Goal: Transaction & Acquisition: Purchase product/service

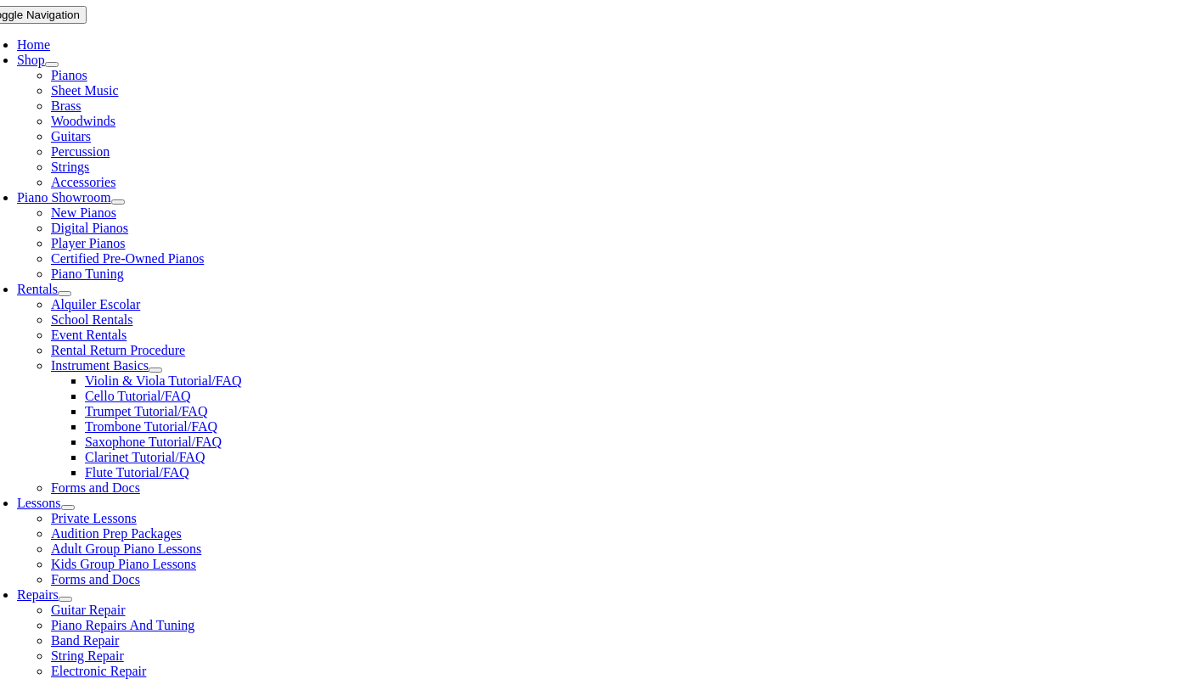
scroll to position [350, 0]
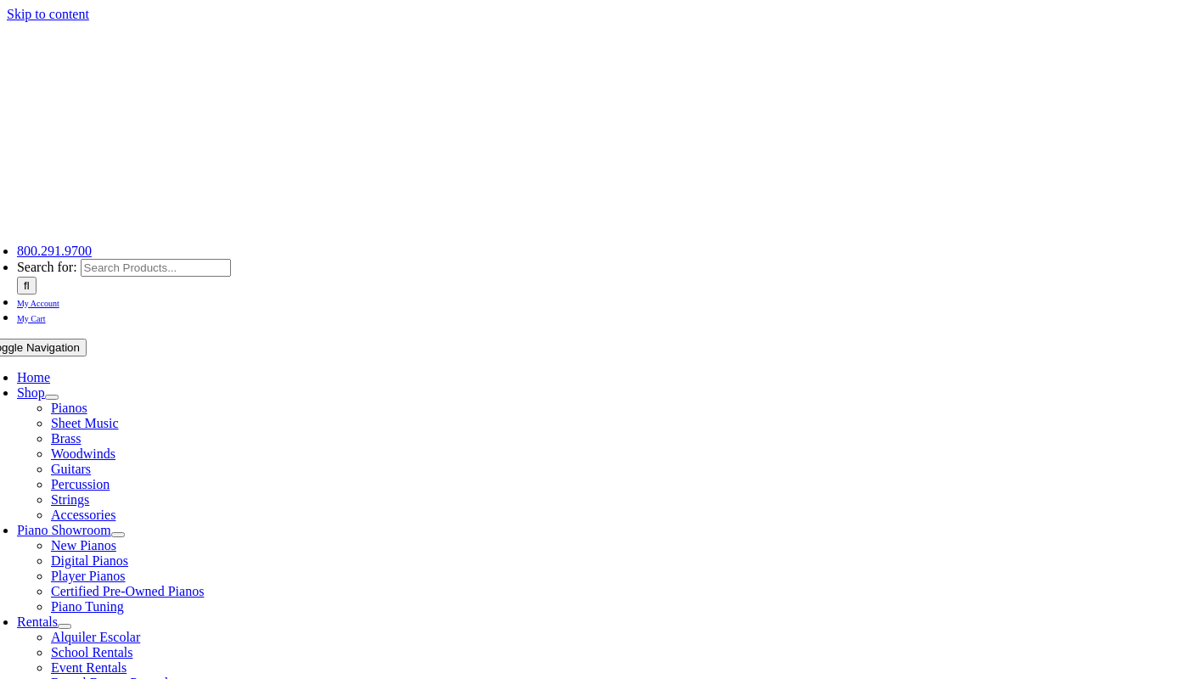
select select "PA"
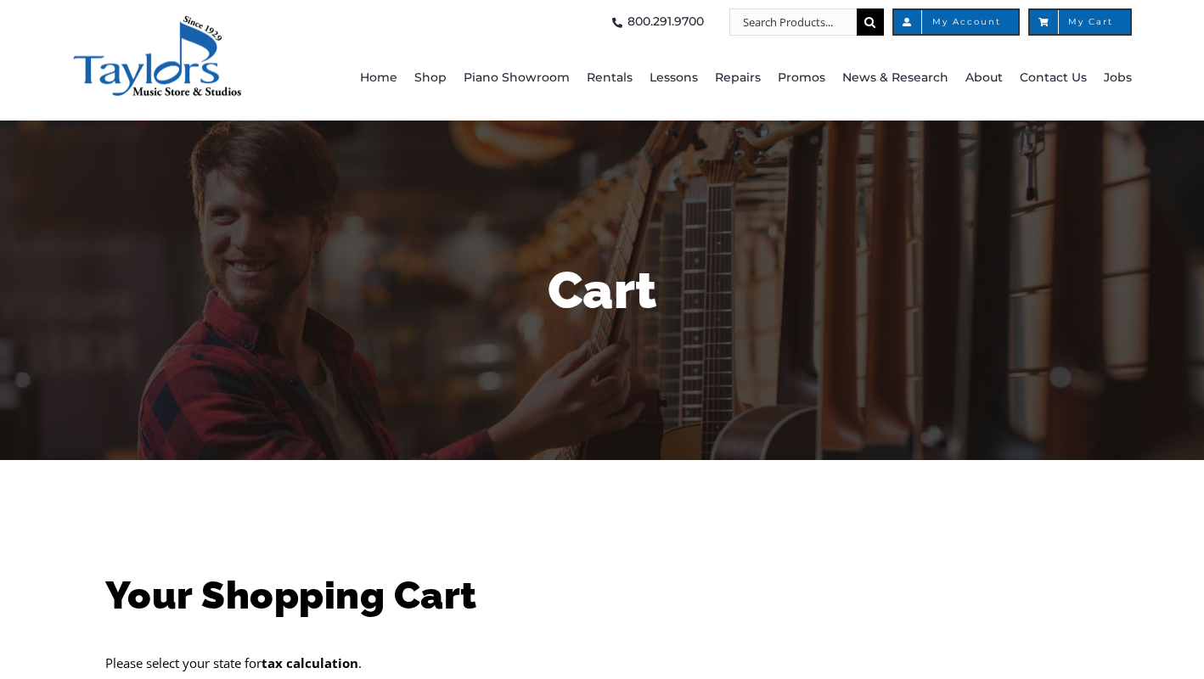
scroll to position [456, 0]
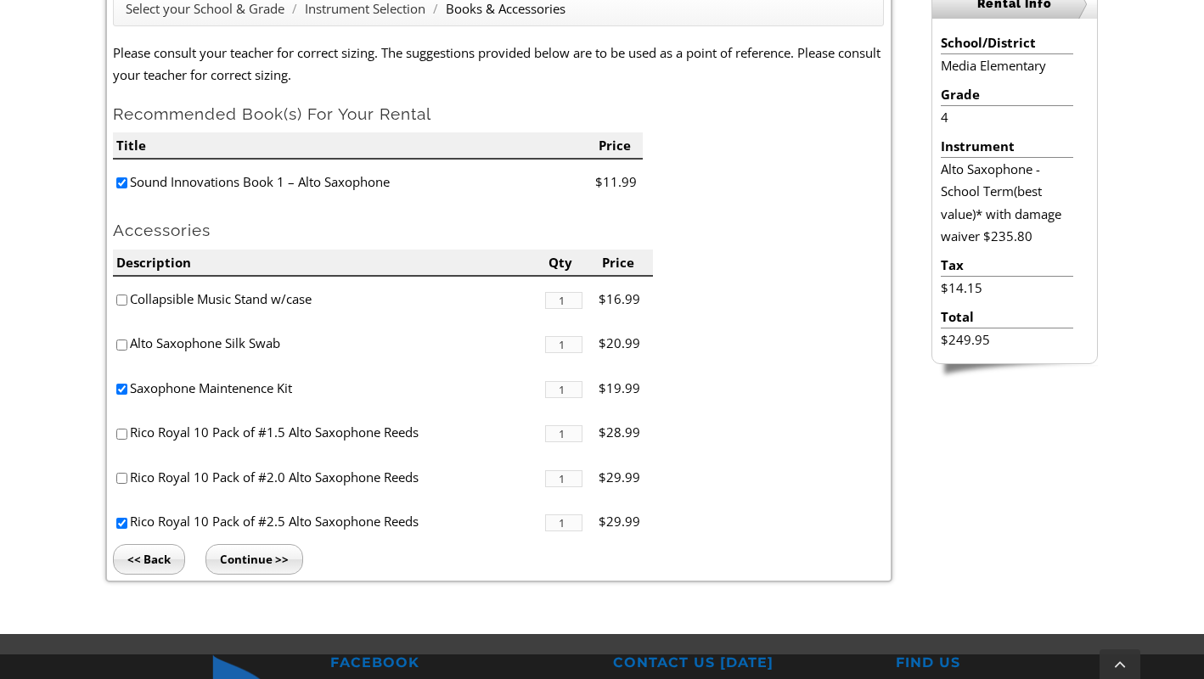
scroll to position [511, 0]
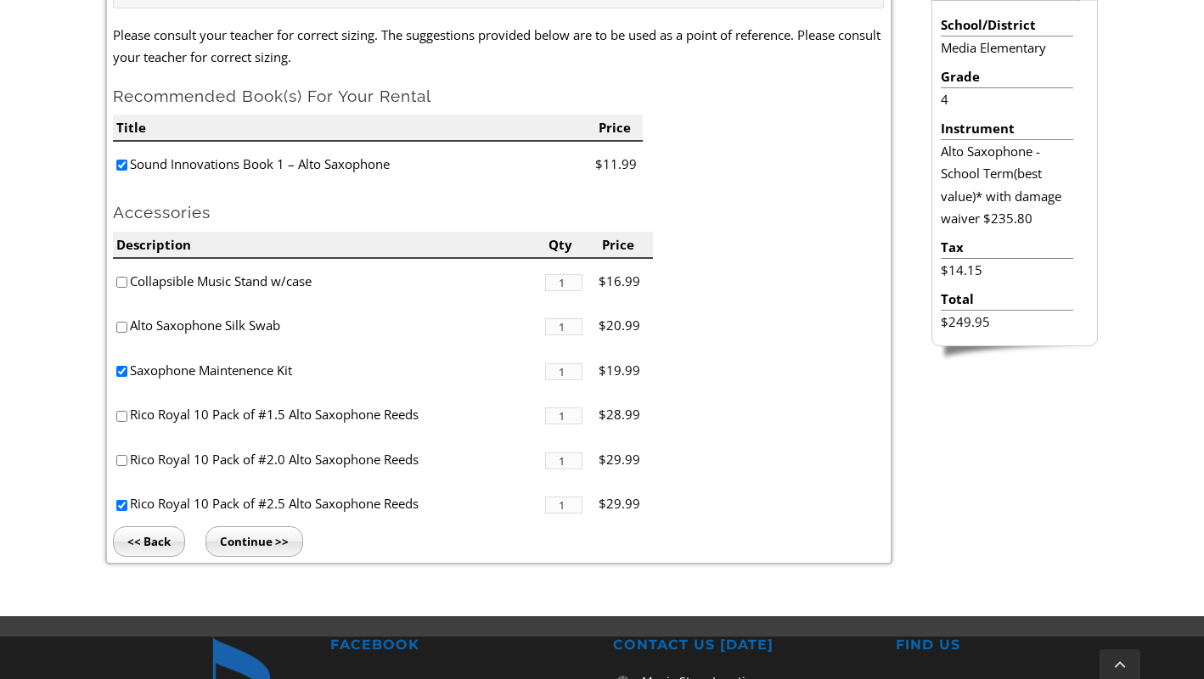
click at [284, 533] on input "Continue >>" at bounding box center [255, 542] width 98 height 31
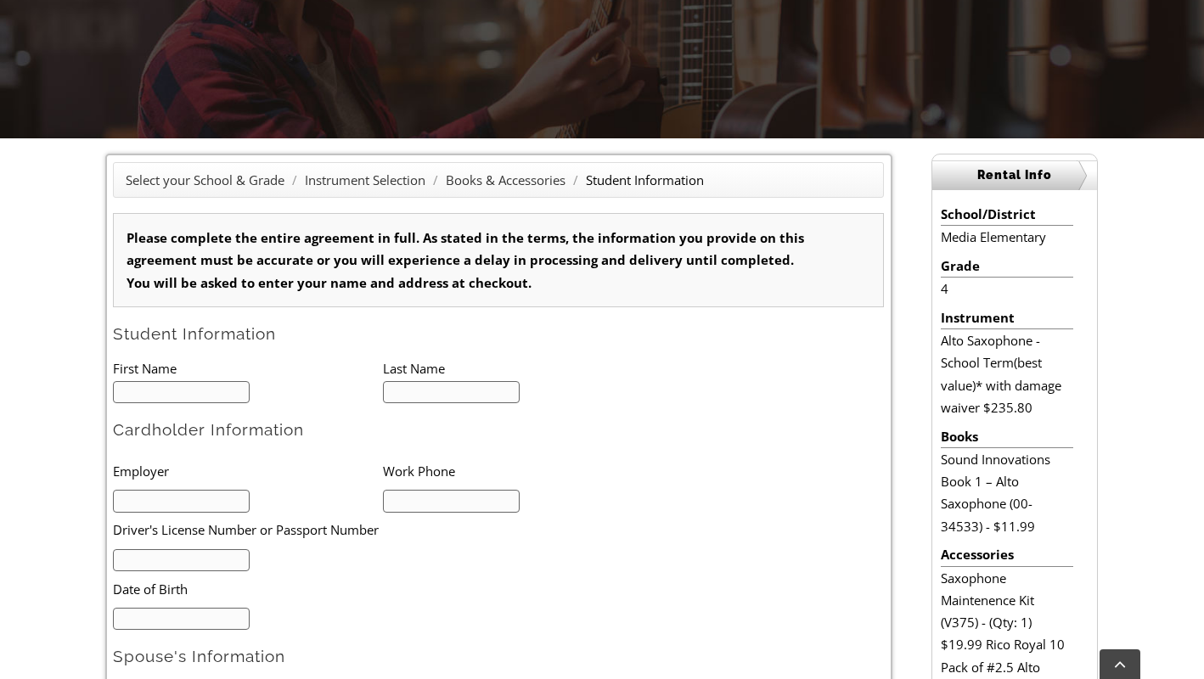
scroll to position [324, 0]
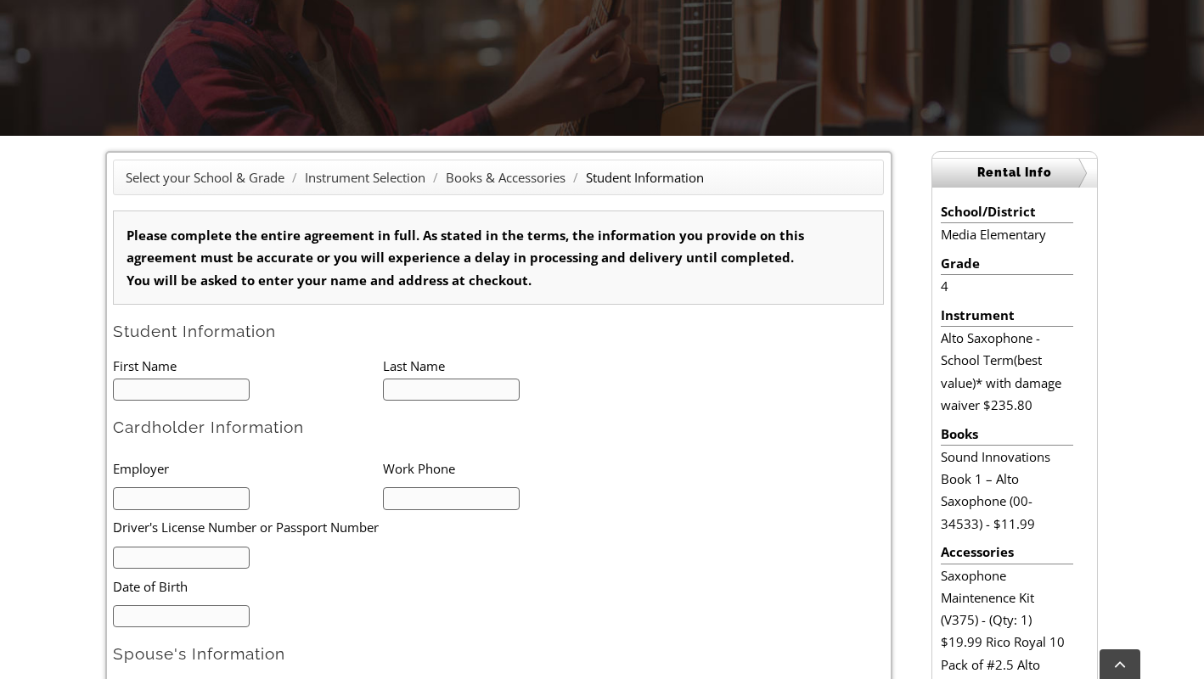
type input "1"
click at [201, 380] on input "text" at bounding box center [181, 390] width 137 height 23
type input "J"
type input "Camden"
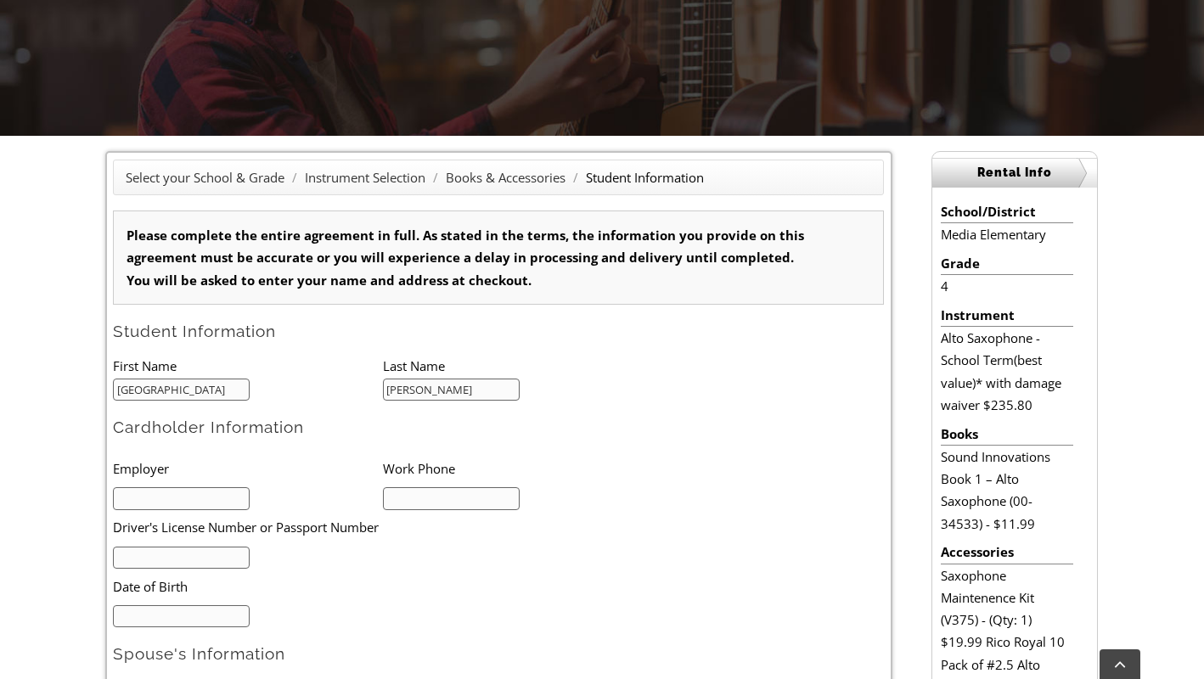
type input "Janiczek"
type input "Johnson and Johnson"
type input "A"
type input "2"
type input "A20776666"
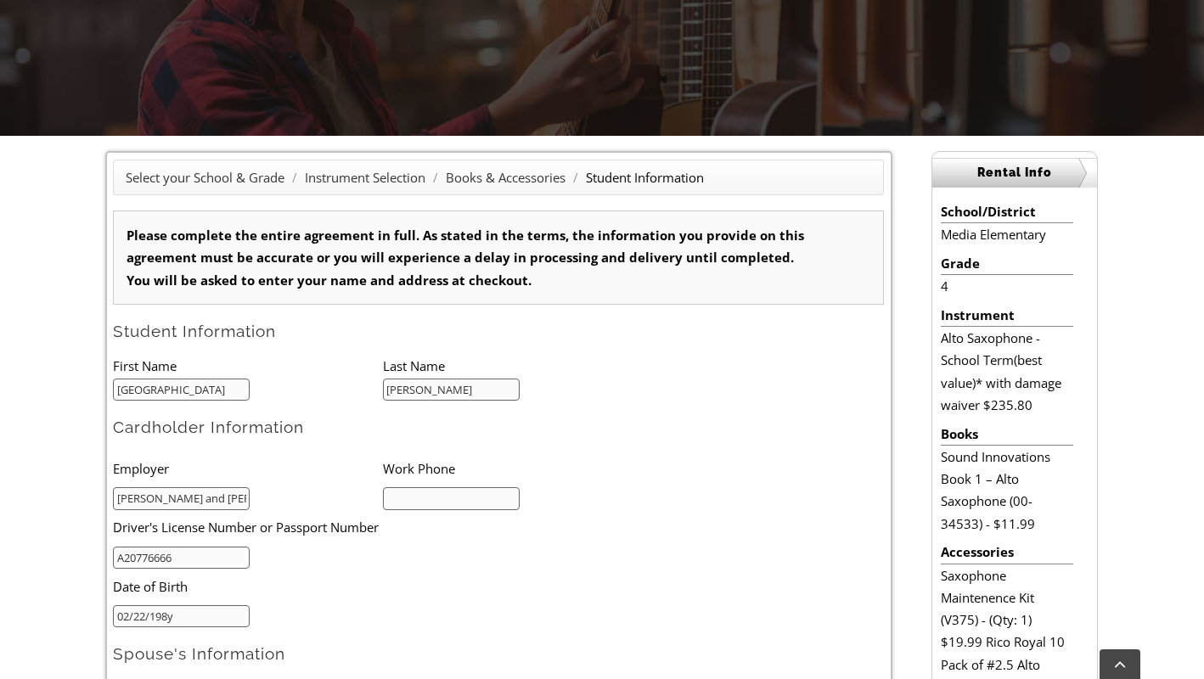
type input "02/22/1981"
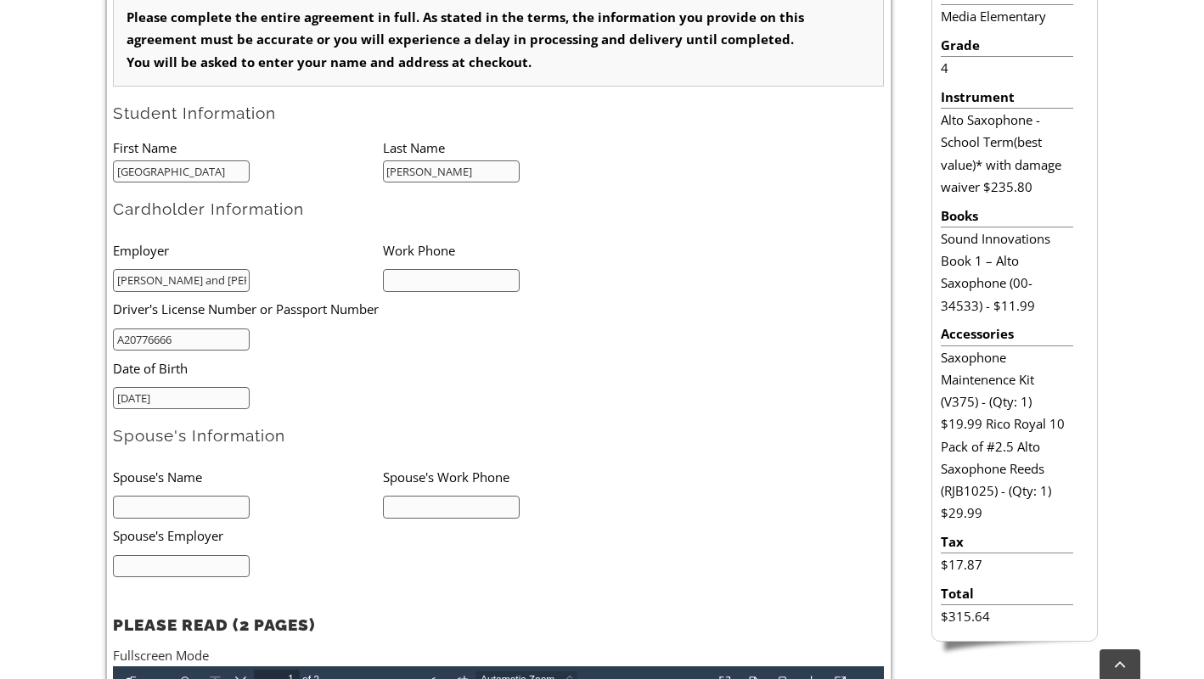
scroll to position [551, 0]
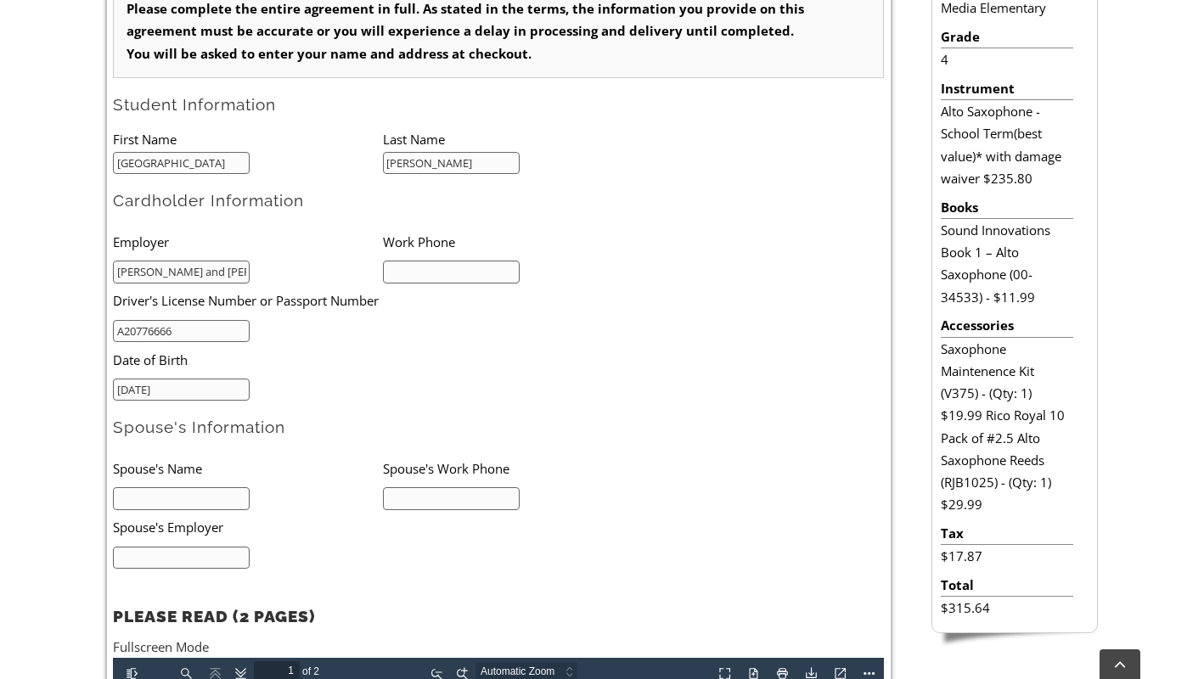
click at [191, 493] on input "text" at bounding box center [181, 498] width 137 height 23
click at [195, 487] on input "[PERSON_NAME]" at bounding box center [181, 498] width 137 height 23
click at [195, 498] on input "[PERSON_NAME]" at bounding box center [181, 498] width 137 height 23
type input "Jessica Janiczek"
click at [414, 487] on input "text" at bounding box center [451, 498] width 137 height 23
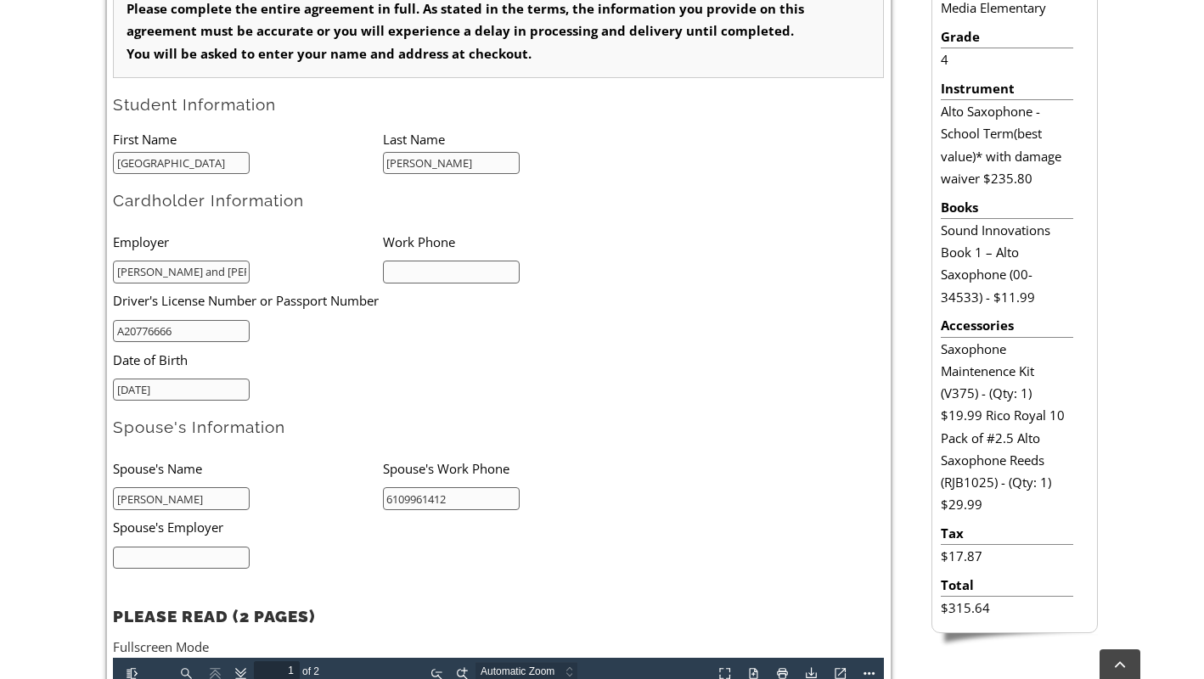
type input "6109961412"
click at [218, 554] on input "text" at bounding box center [181, 558] width 137 height 23
type input "Media Providence Friends School"
click at [390, 560] on ul "Spouse's Name Spouse's Work Phone Jessica Janiczek 6109961412 Spouse's Employer…" at bounding box center [382, 510] width 539 height 118
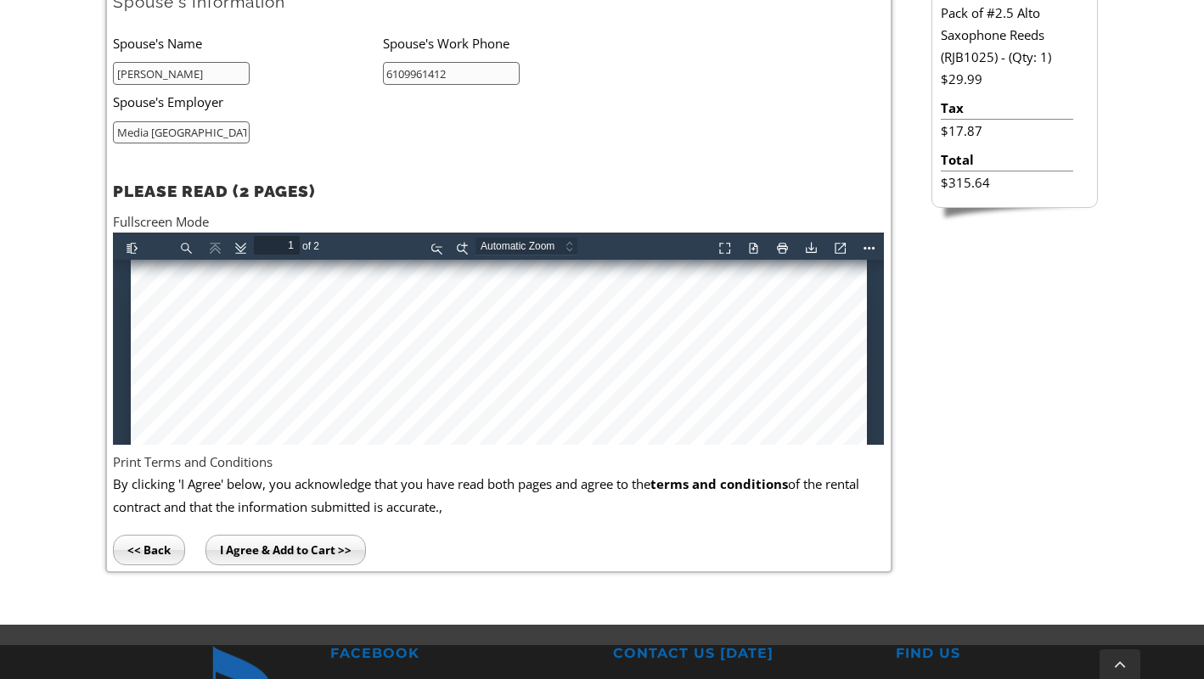
scroll to position [992, 0]
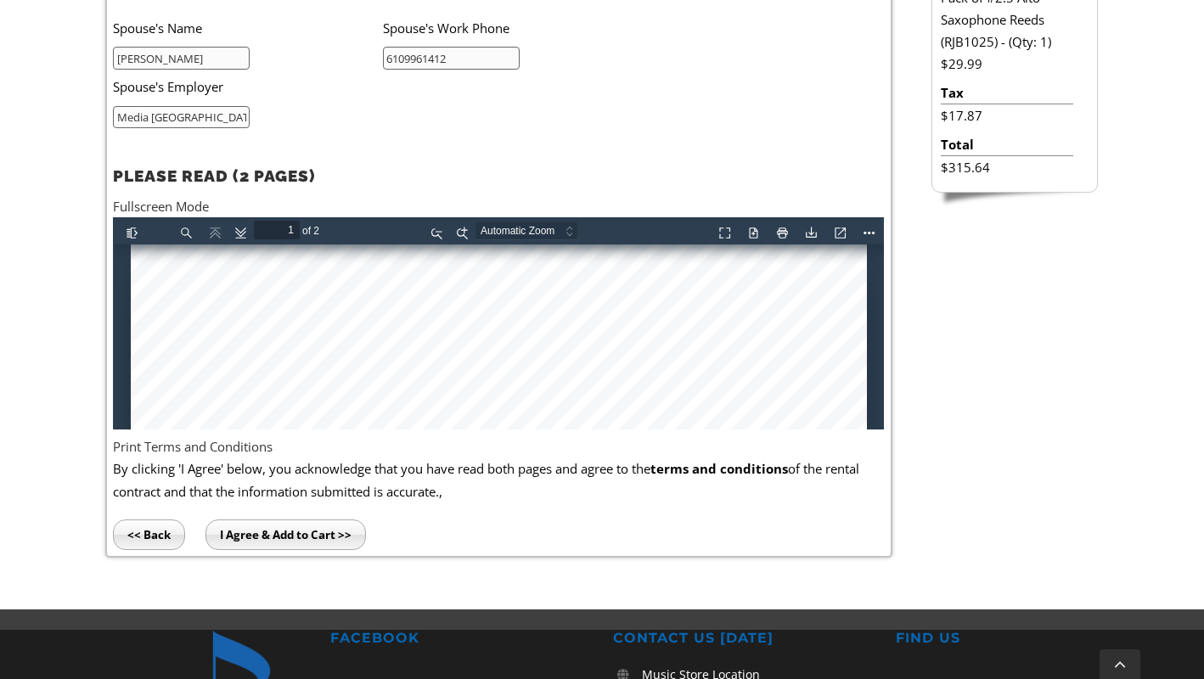
click at [335, 532] on input "I Agree & Add to Cart >>" at bounding box center [286, 535] width 160 height 31
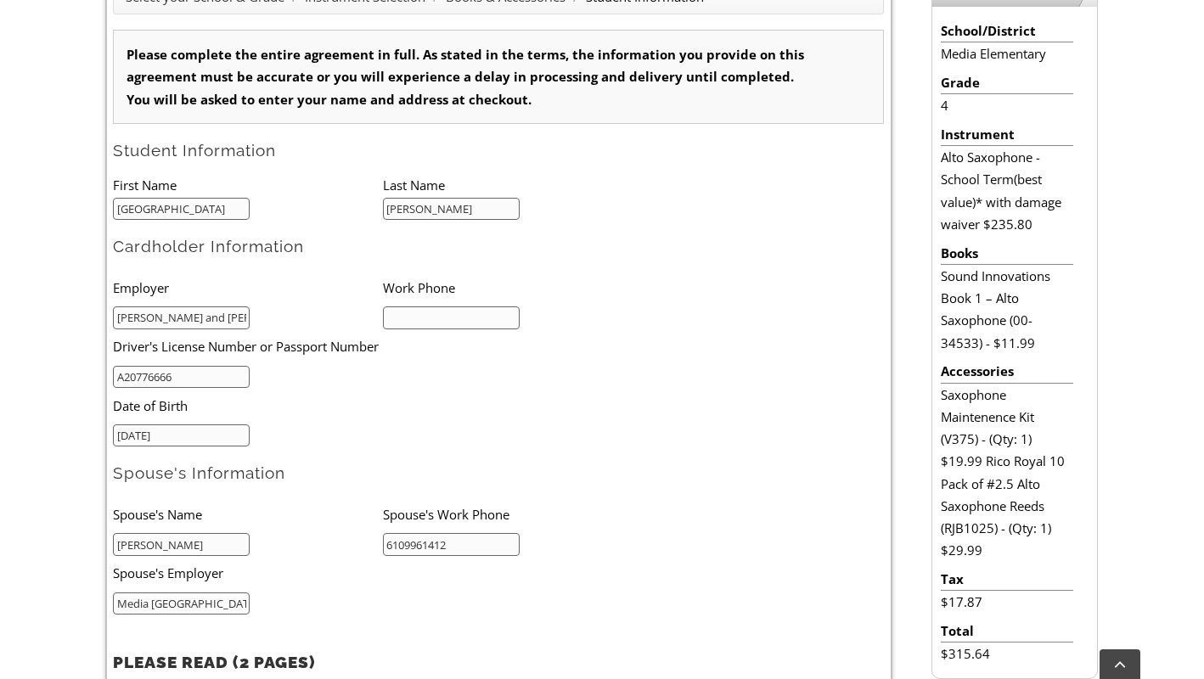
scroll to position [464, 0]
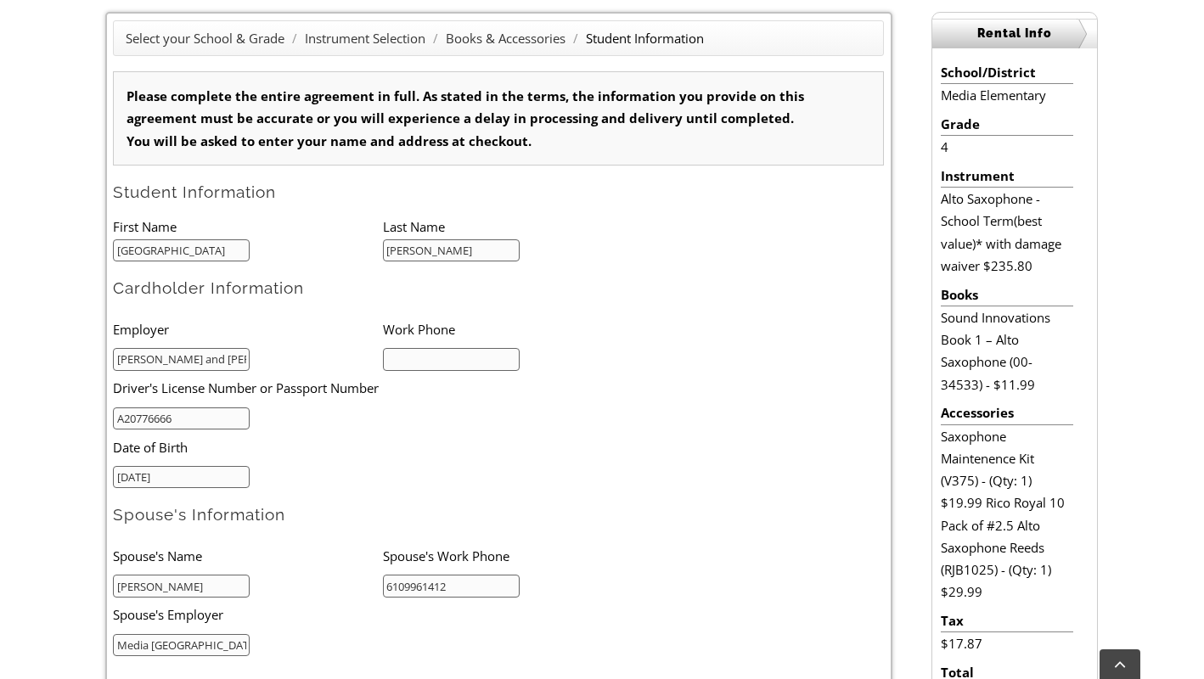
click at [495, 361] on input "text" at bounding box center [451, 359] width 137 height 23
type input "6109961214"
click at [656, 360] on form "Please complete the entire agreement in full. As stated in the terms, the infor…" at bounding box center [498, 528] width 771 height 915
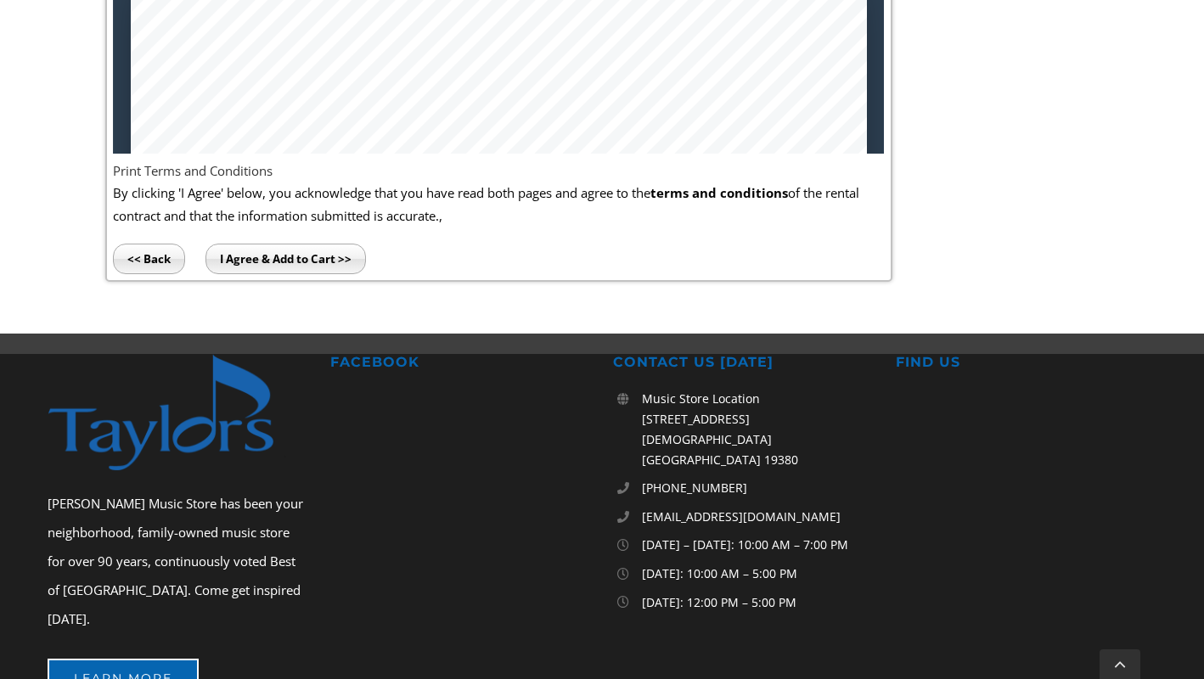
scroll to position [1263, 0]
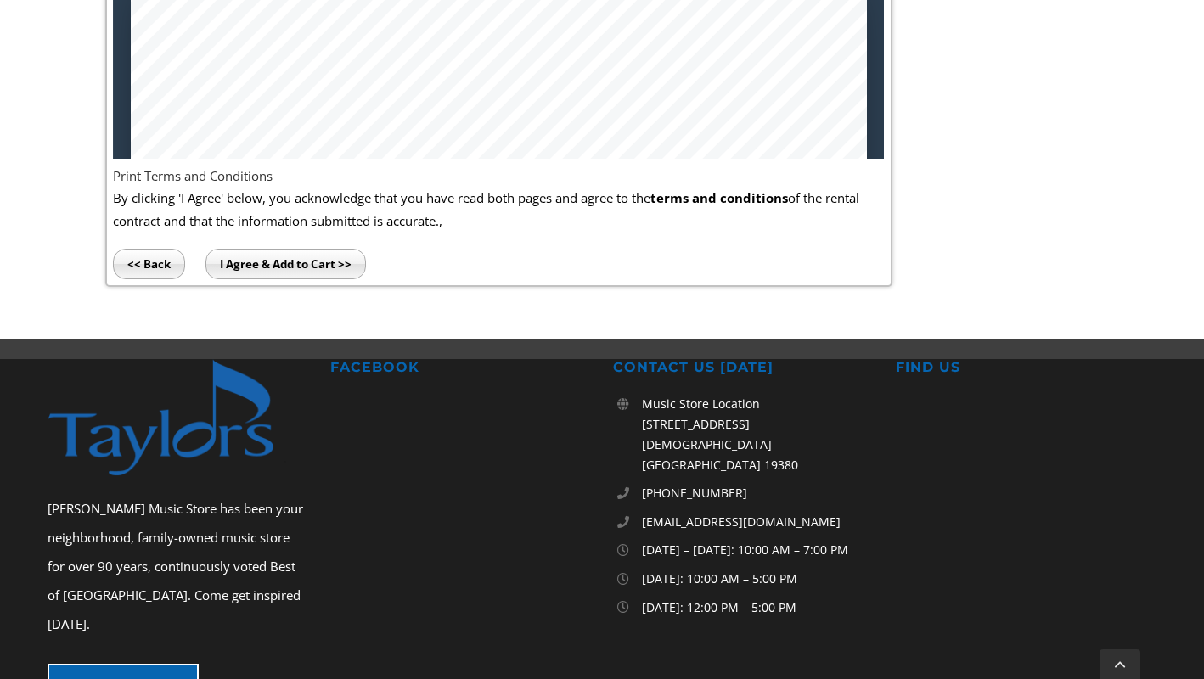
click at [333, 263] on input "I Agree & Add to Cart >>" at bounding box center [286, 264] width 160 height 31
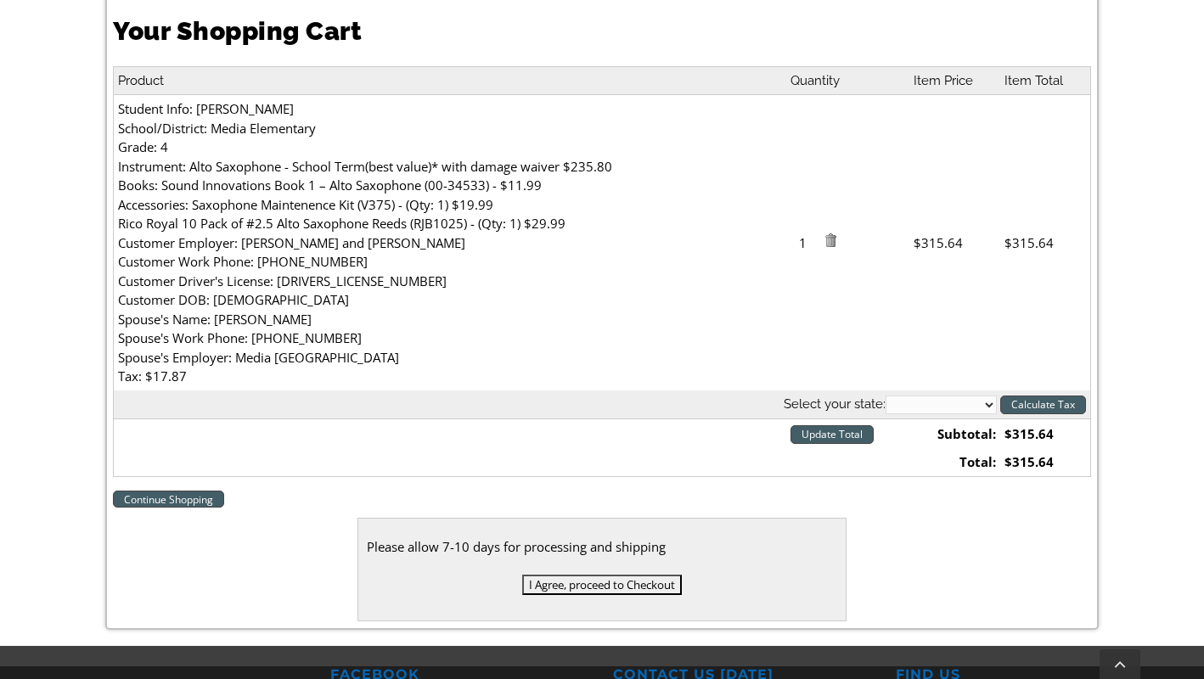
scroll to position [511, 0]
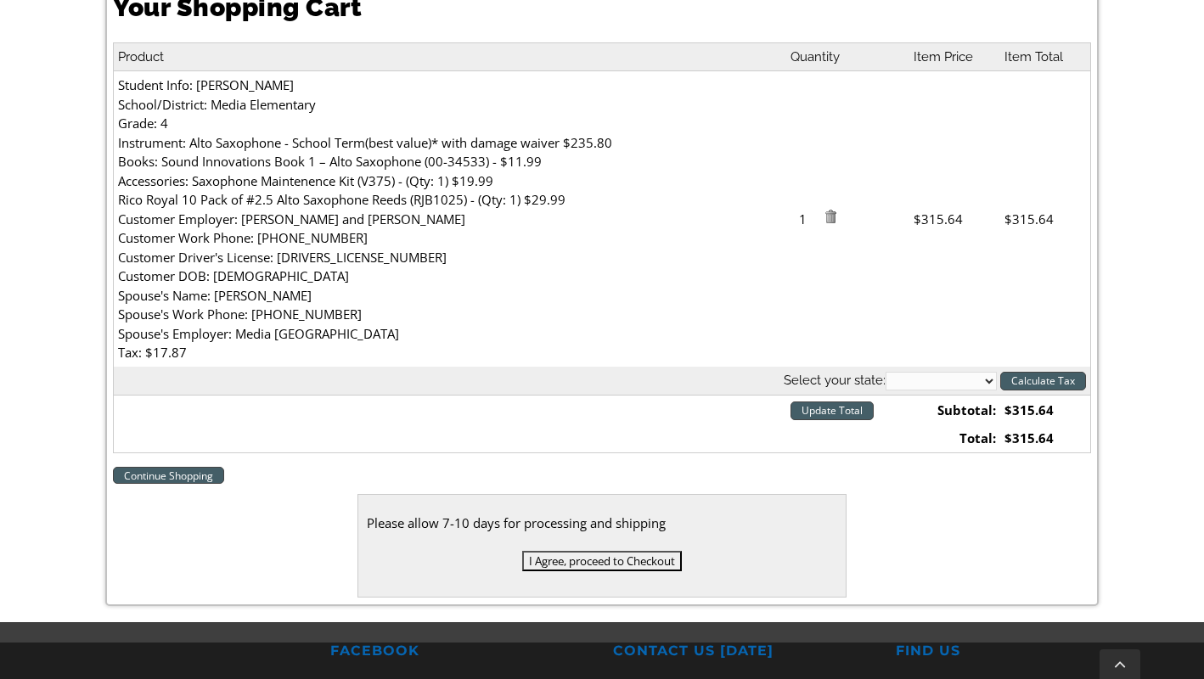
click at [914, 370] on th "Select your state: Alabama Alaska Arizona Arkansas California Colorado Connecti…" at bounding box center [602, 381] width 977 height 29
click at [914, 377] on select "[US_STATE] [US_STATE] [US_STATE] [US_STATE] [US_STATE] [US_STATE] [US_STATE] [U…" at bounding box center [941, 381] width 111 height 19
select select "PA"
click at [886, 373] on select "[US_STATE] [US_STATE] [US_STATE] [US_STATE] [US_STATE] [US_STATE] [US_STATE] [U…" at bounding box center [941, 381] width 111 height 19
click at [1055, 380] on input "Calculate Tax" at bounding box center [1043, 381] width 86 height 19
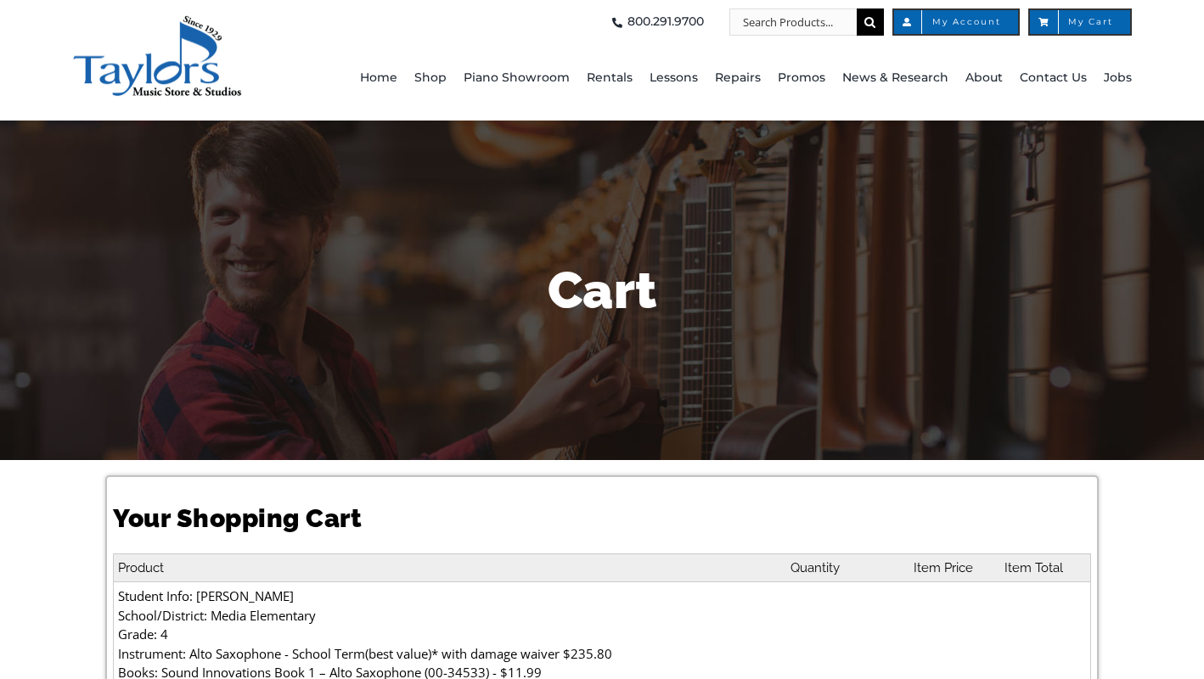
select select "PA"
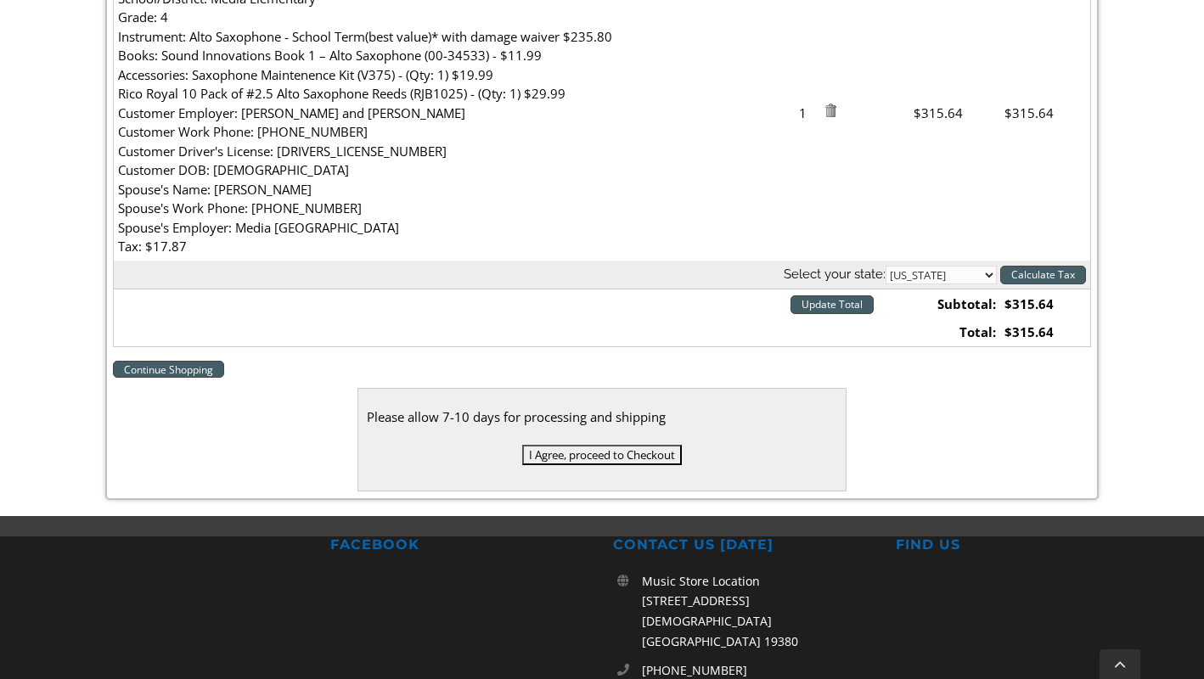
scroll to position [622, 0]
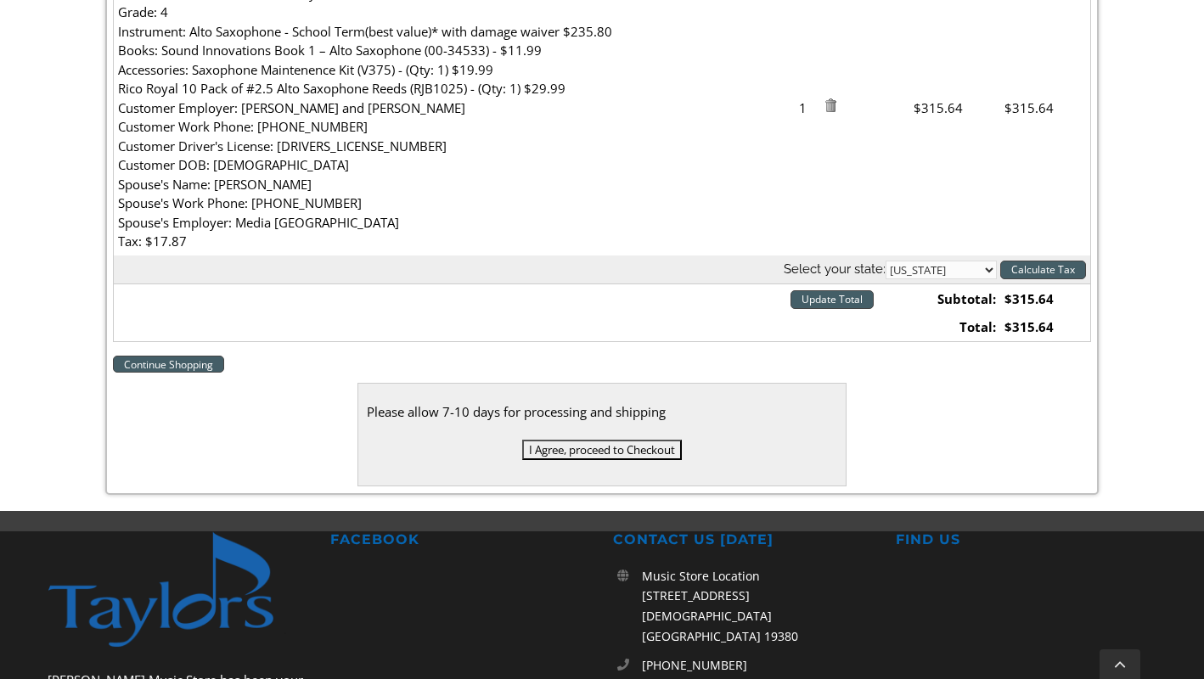
click at [660, 457] on input "I Agree, proceed to Checkout" at bounding box center [602, 450] width 160 height 20
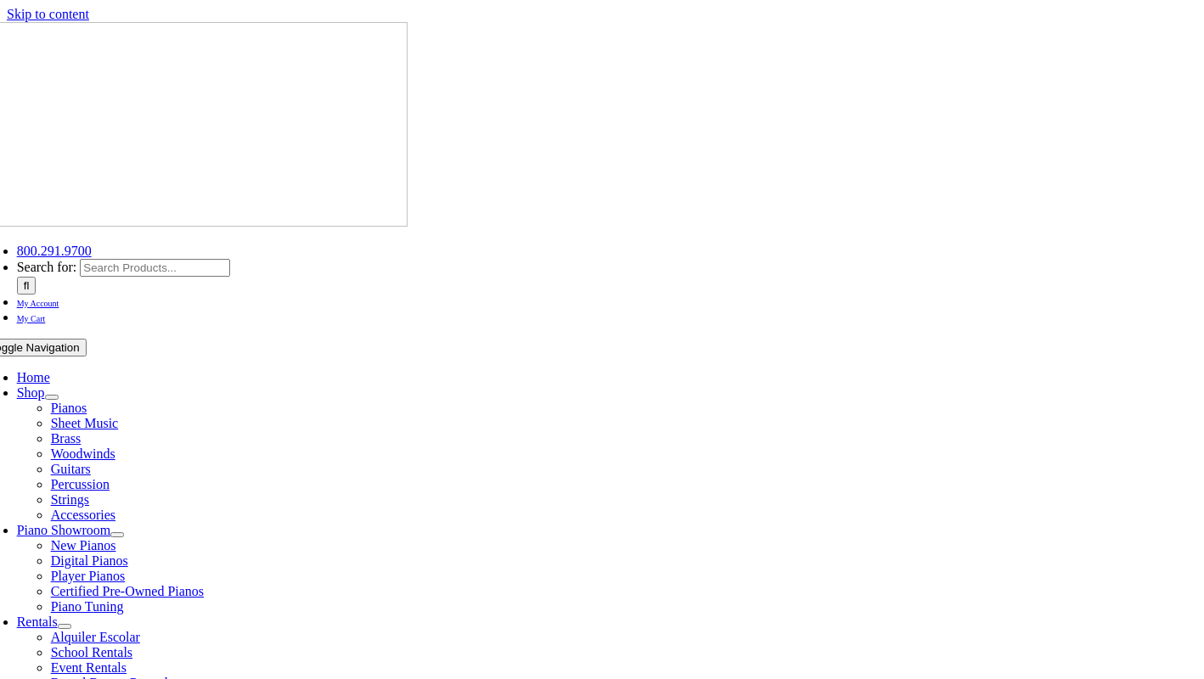
select select
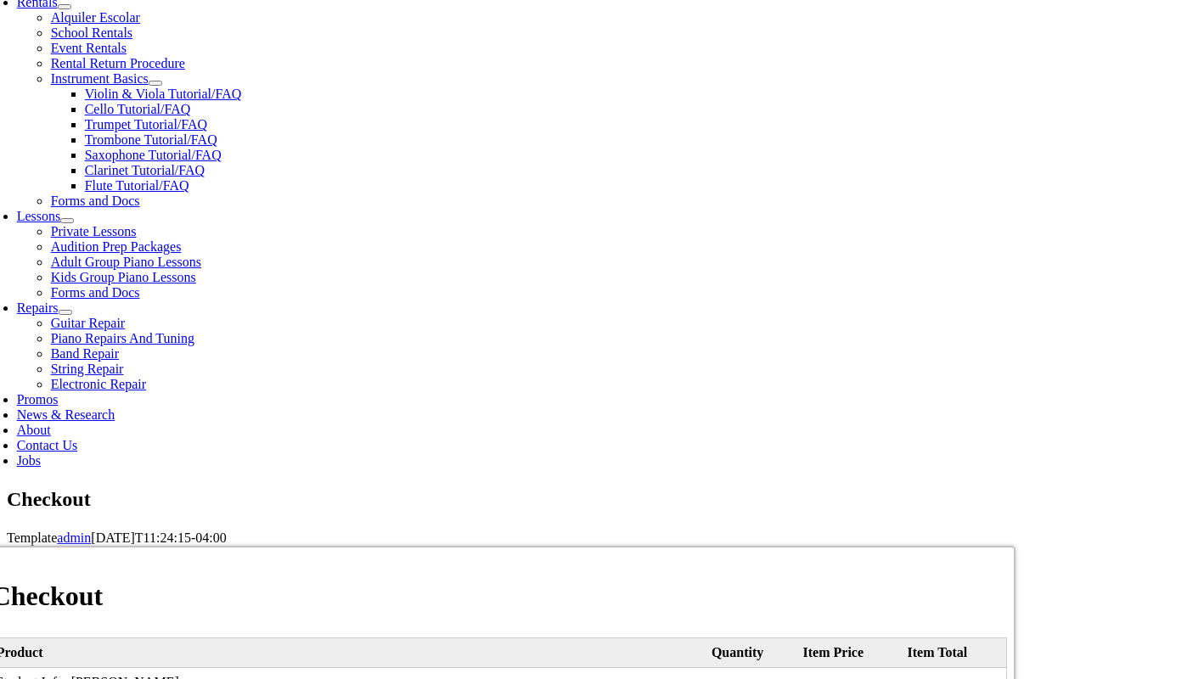
scroll to position [630, 0]
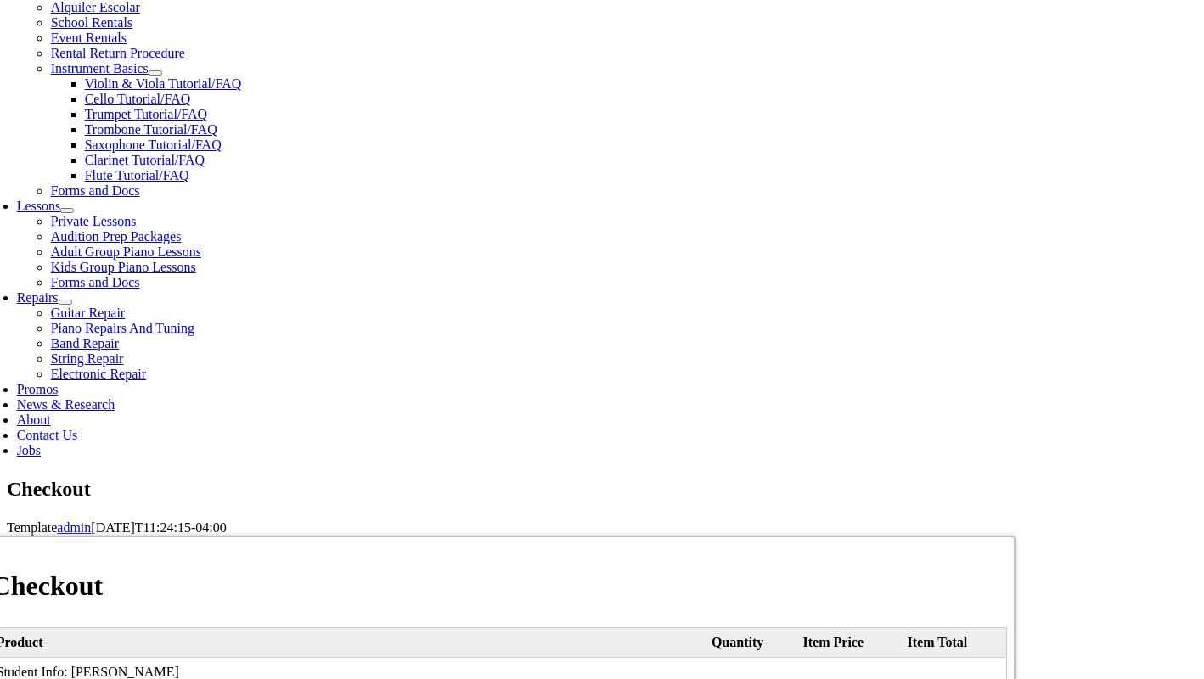
type input "[PERSON_NAME]"
type input "[STREET_ADDRESS]"
type input "Media"
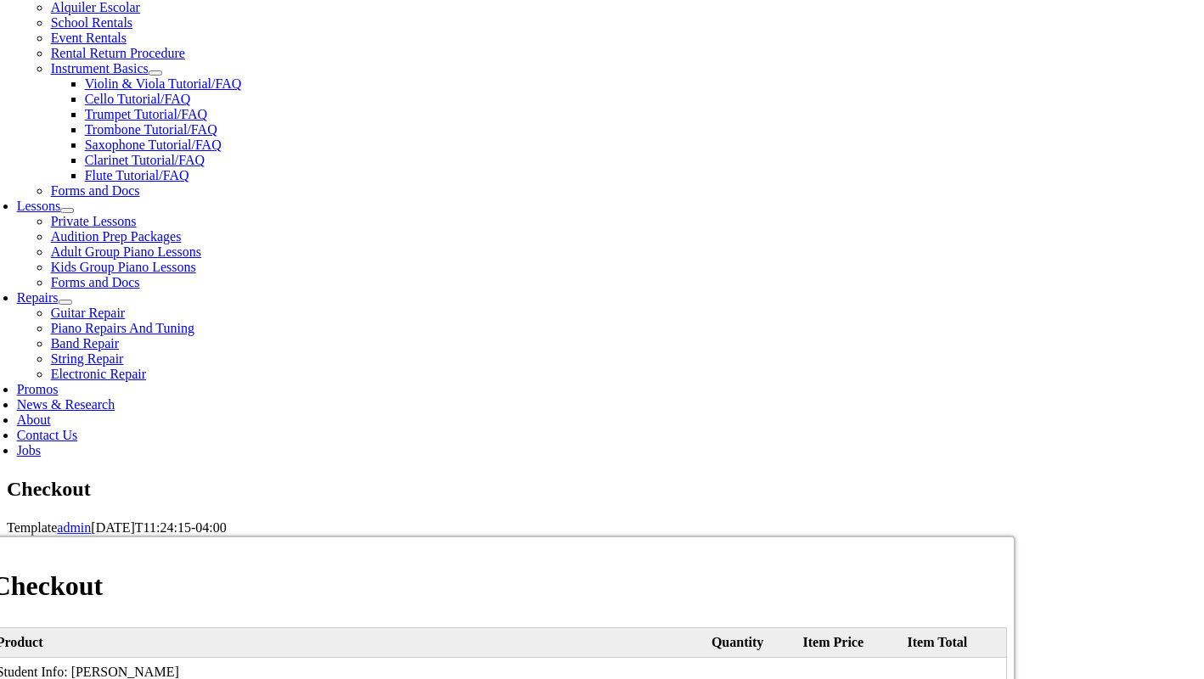
select select "PA"
type input "19063"
type input "6109961412"
select select "visa"
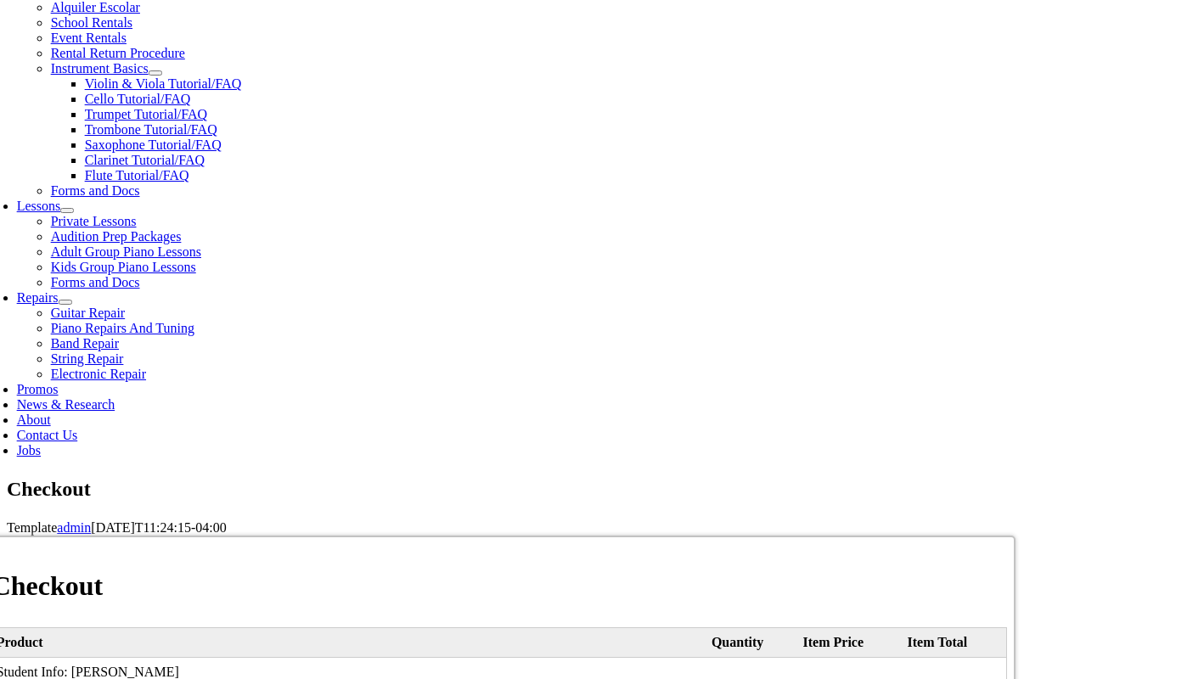
type input "[CREDIT_CARD_NUMBER]"
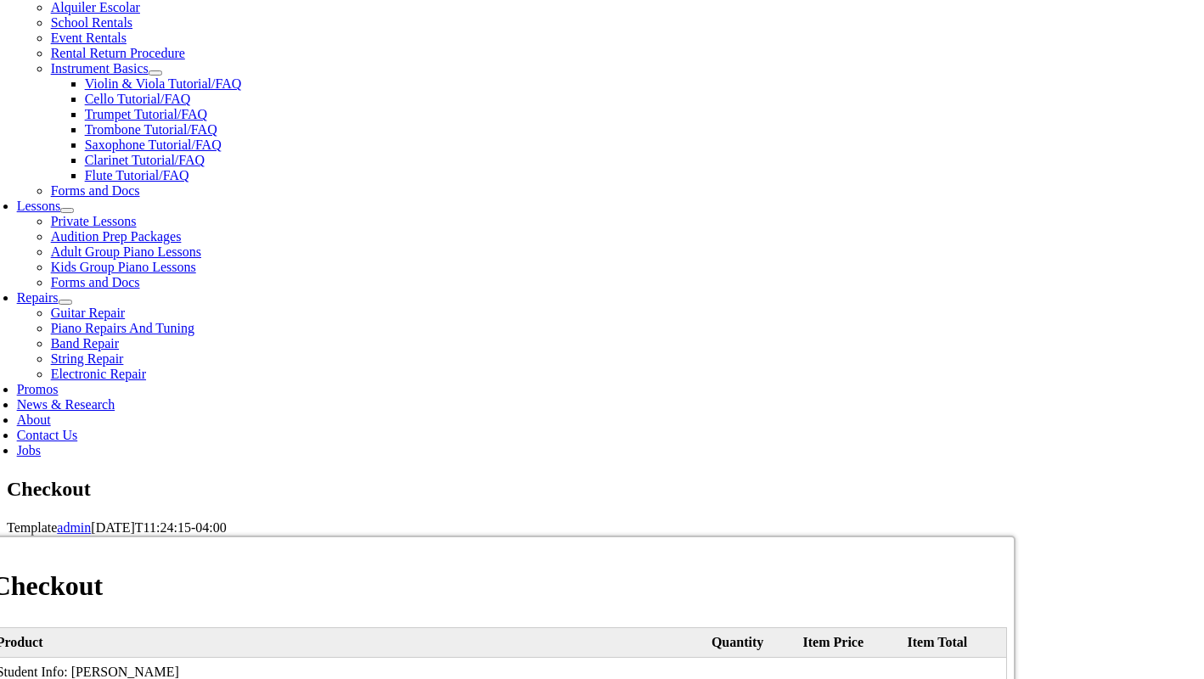
select select "01"
select select "2026"
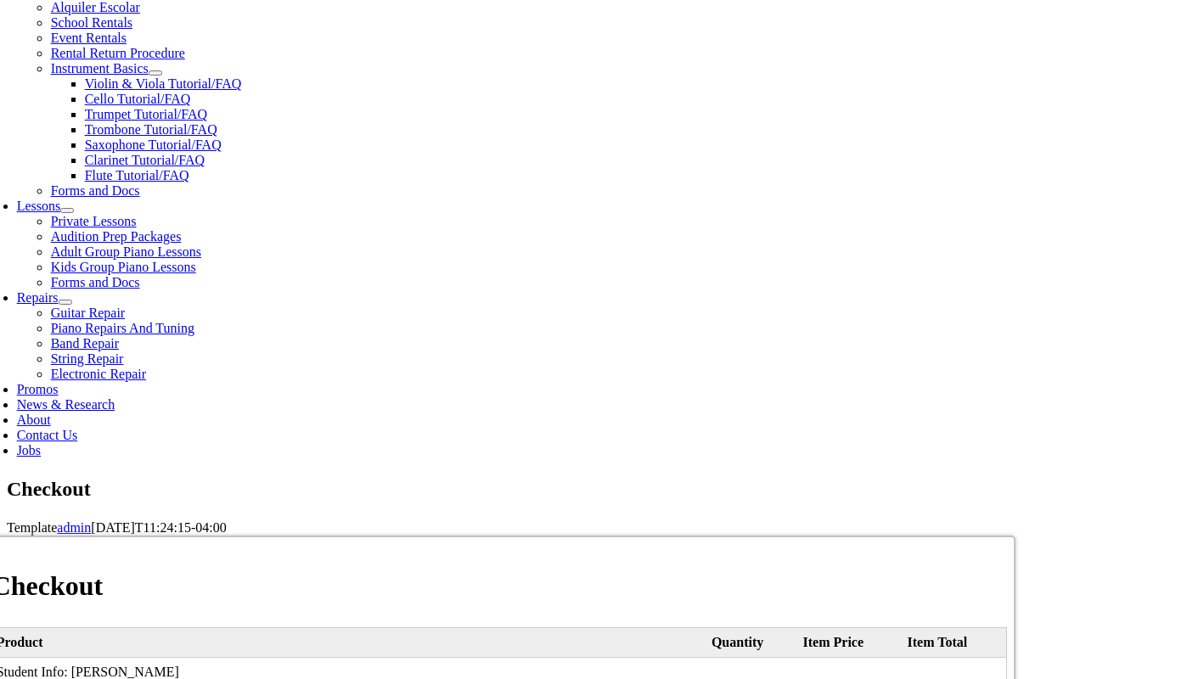
type input "953"
type input "[EMAIL_ADDRESS][DOMAIN_NAME]"
